Goal: Browse casually

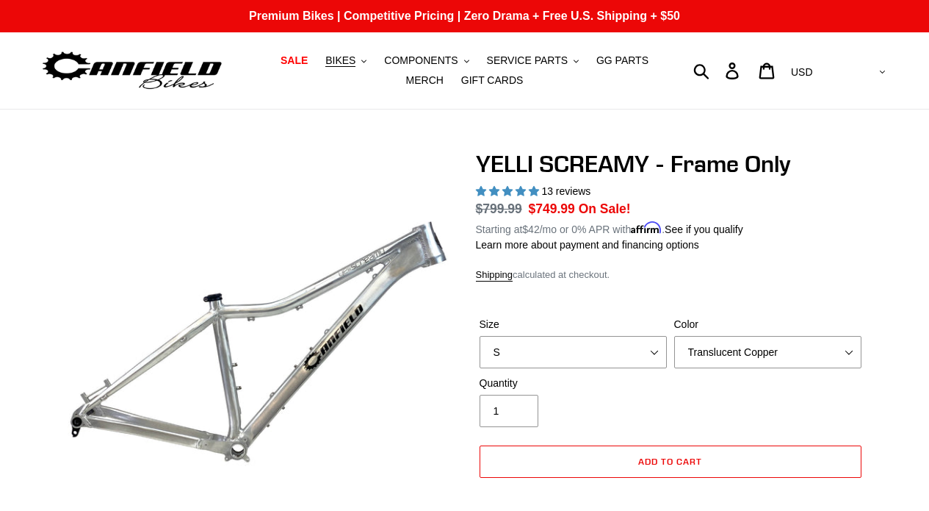
select select "highest-rating"
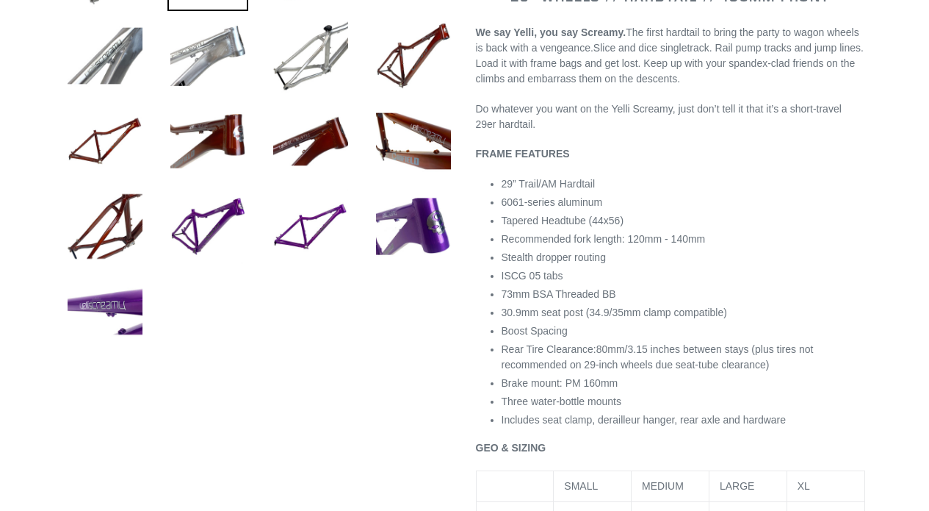
scroll to position [641, 0]
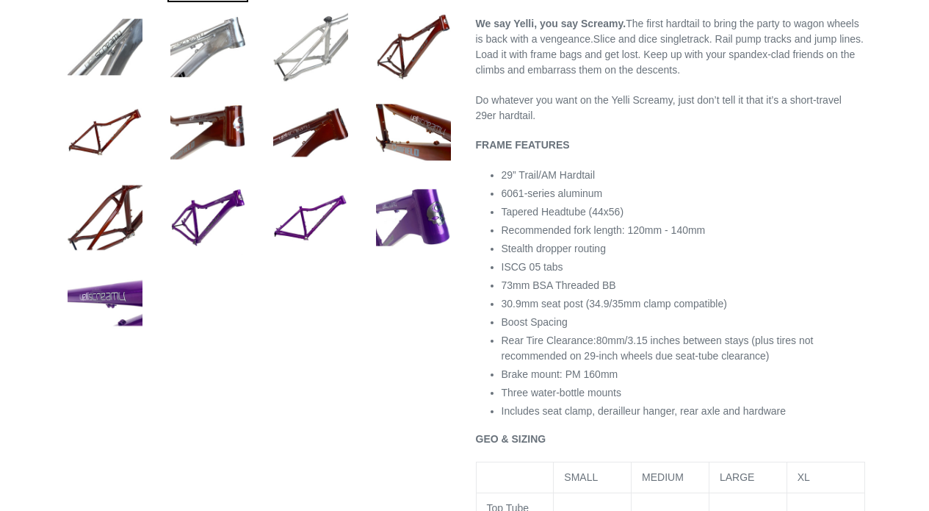
click at [309, 60] on img at bounding box center [310, 47] width 81 height 81
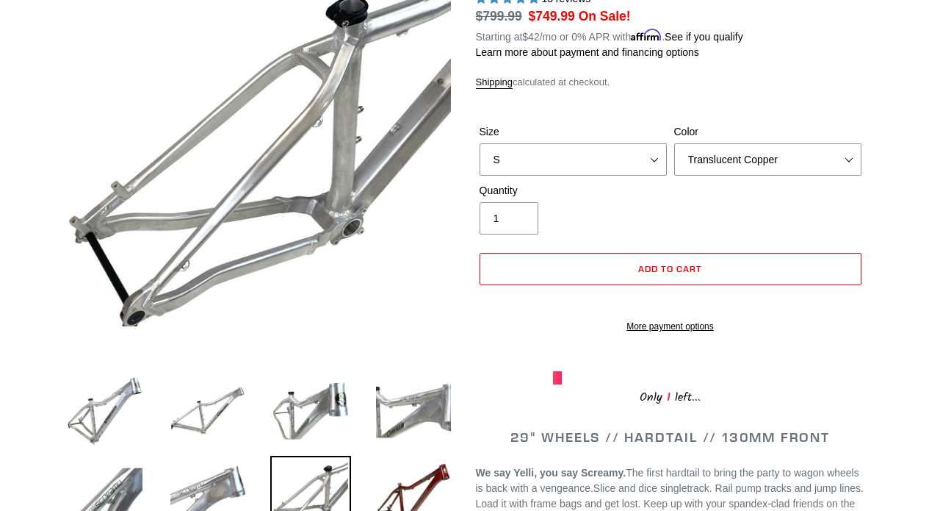
scroll to position [194, 0]
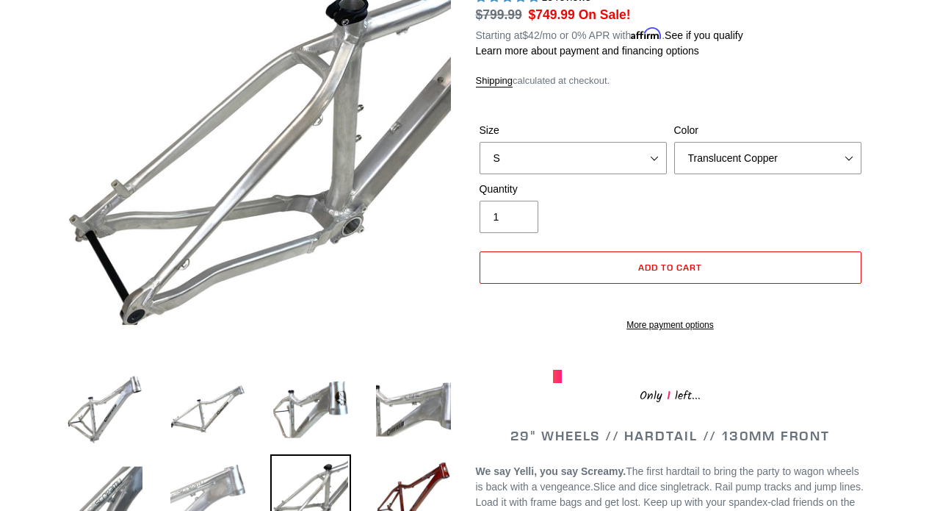
click at [227, 464] on img at bounding box center [208, 494] width 81 height 81
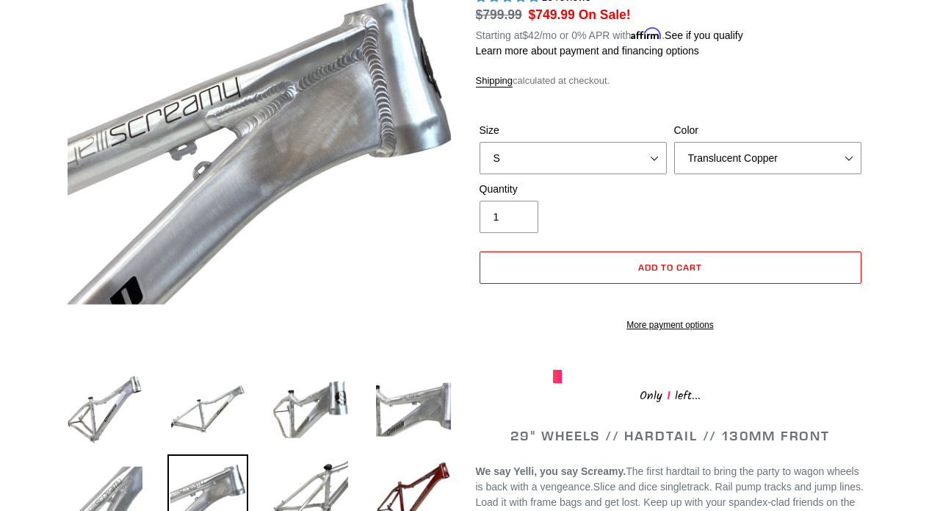
click at [139, 467] on img at bounding box center [105, 494] width 81 height 81
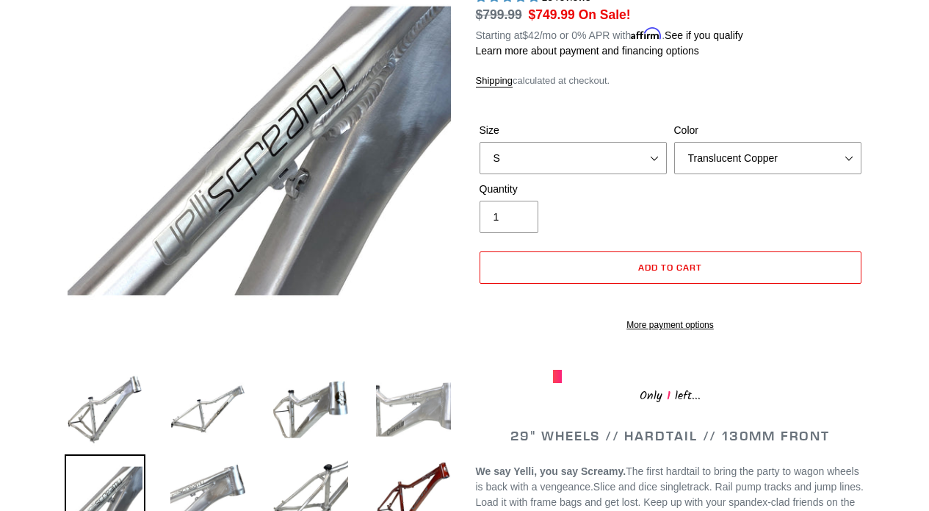
click at [402, 391] on img at bounding box center [413, 409] width 81 height 81
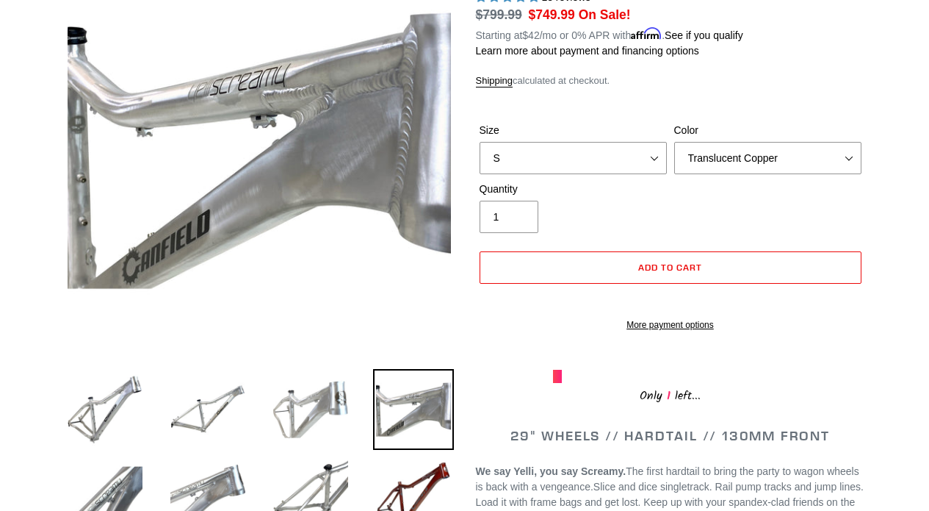
click at [348, 402] on img at bounding box center [310, 409] width 81 height 81
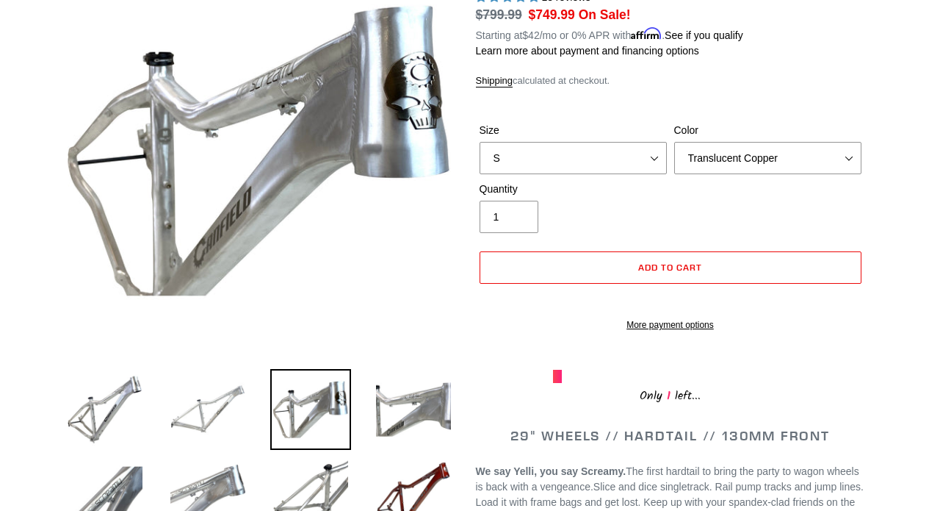
click at [221, 391] on img at bounding box center [208, 409] width 81 height 81
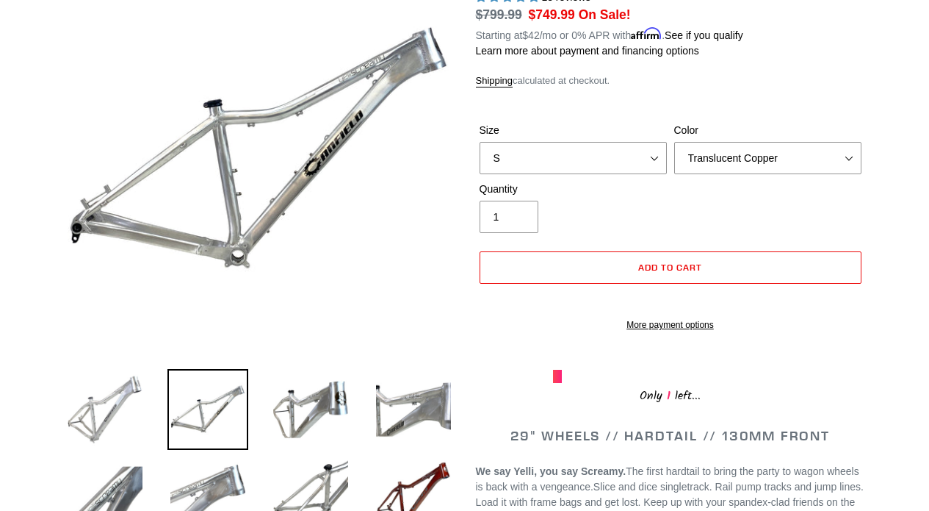
click at [109, 410] on img at bounding box center [105, 409] width 81 height 81
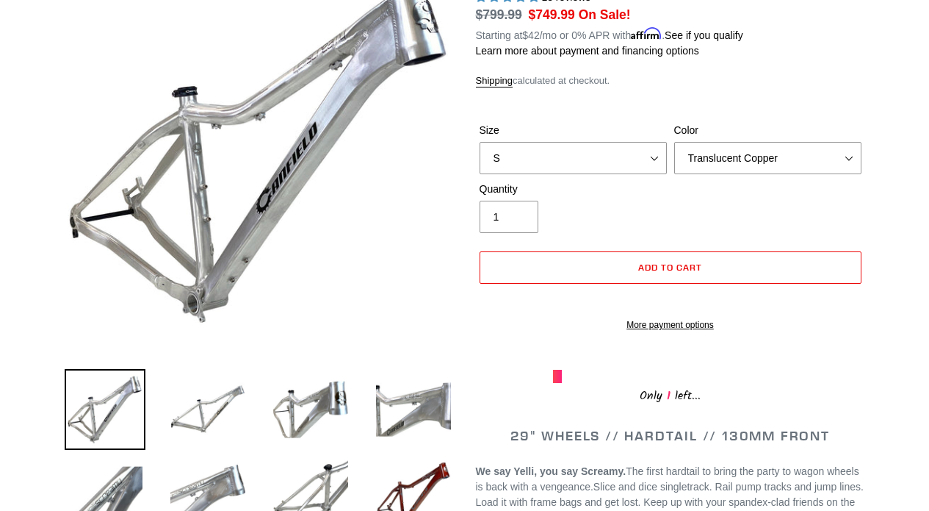
click at [164, 410] on li at bounding box center [196, 412] width 103 height 85
click at [195, 406] on img at bounding box center [208, 409] width 81 height 81
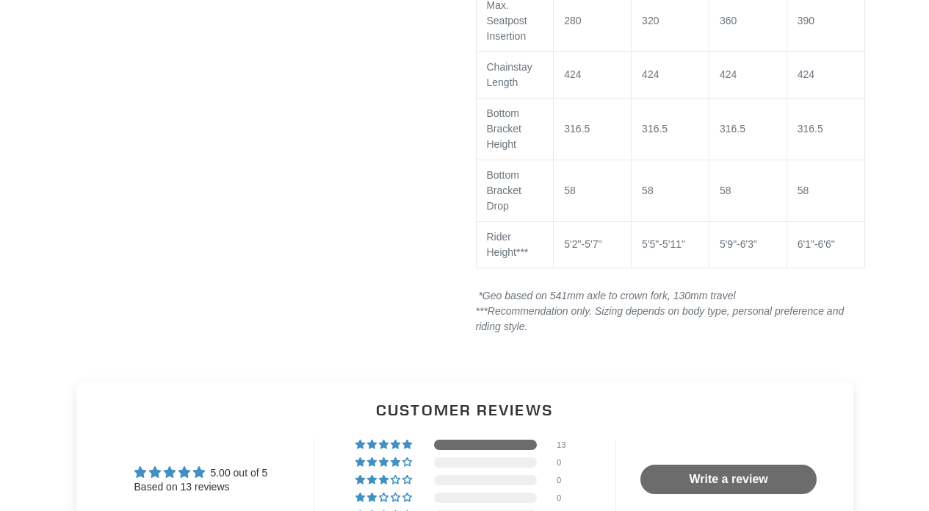
scroll to position [1633, 0]
